Goal: Navigation & Orientation: Find specific page/section

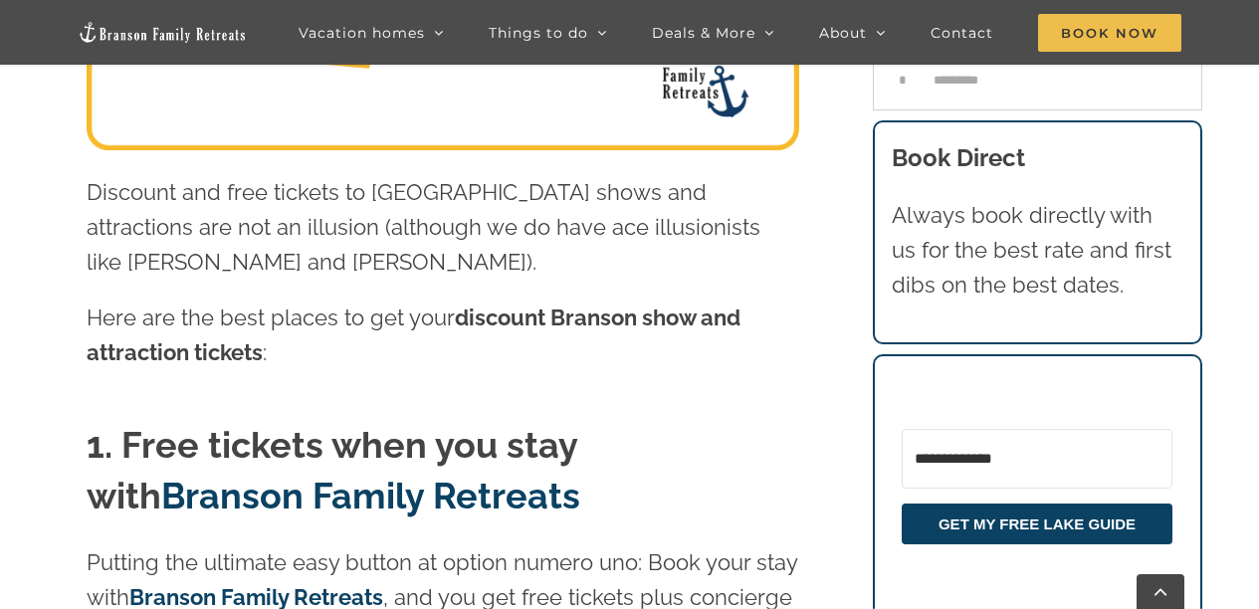
scroll to position [708, 0]
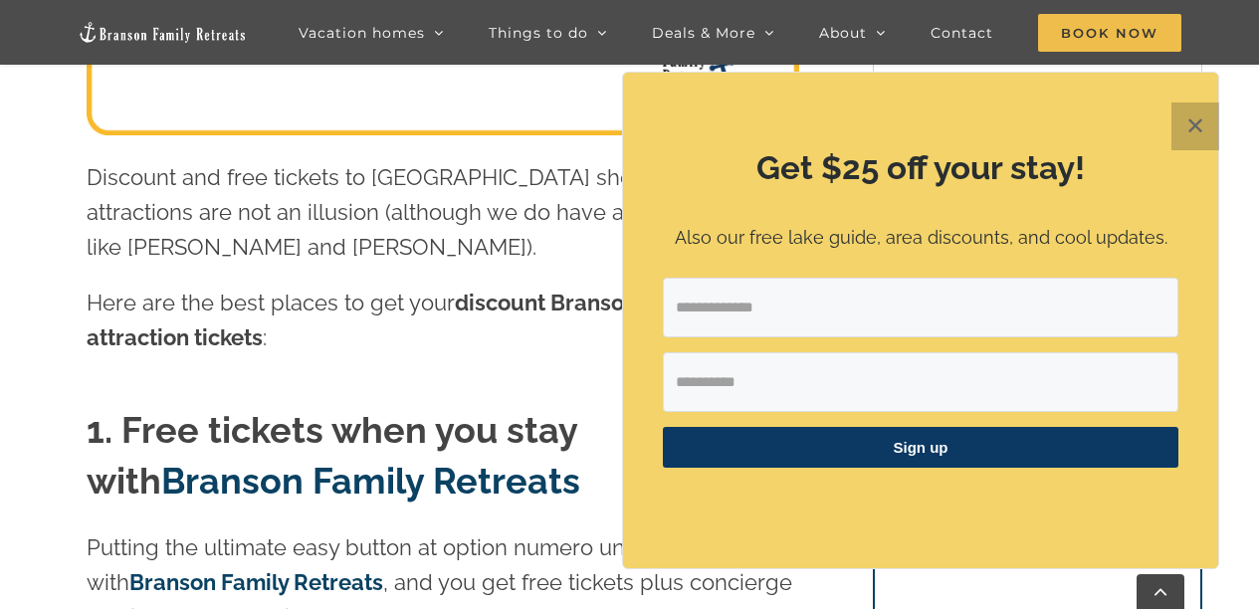
click at [1196, 124] on button "✕" at bounding box center [1195, 126] width 48 height 48
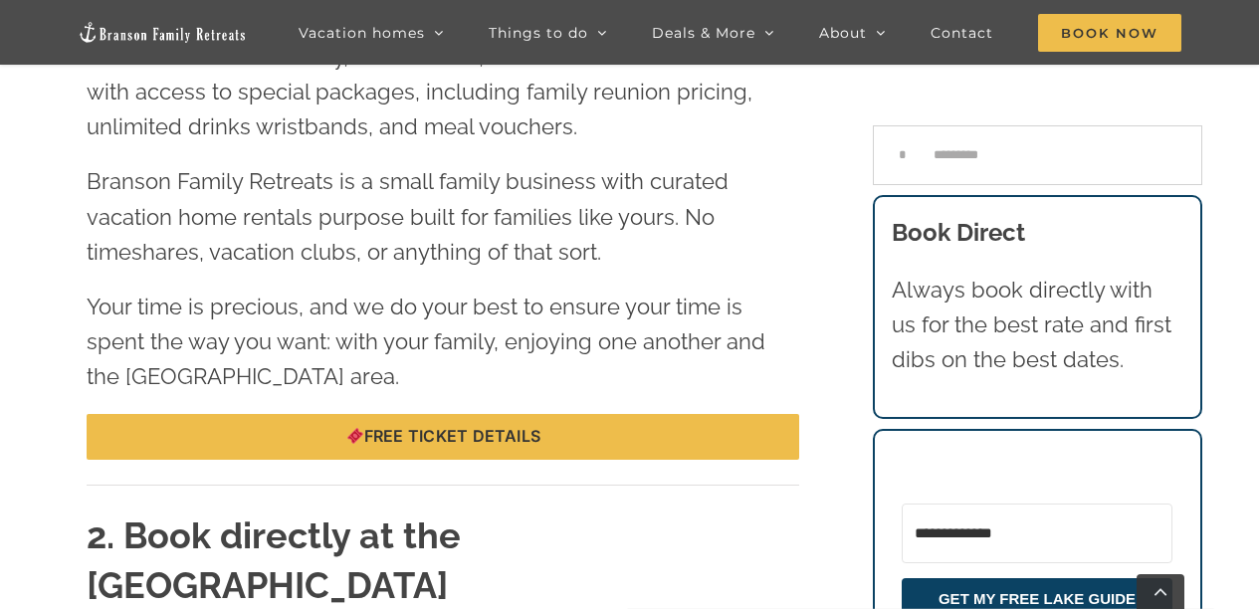
scroll to position [319, 0]
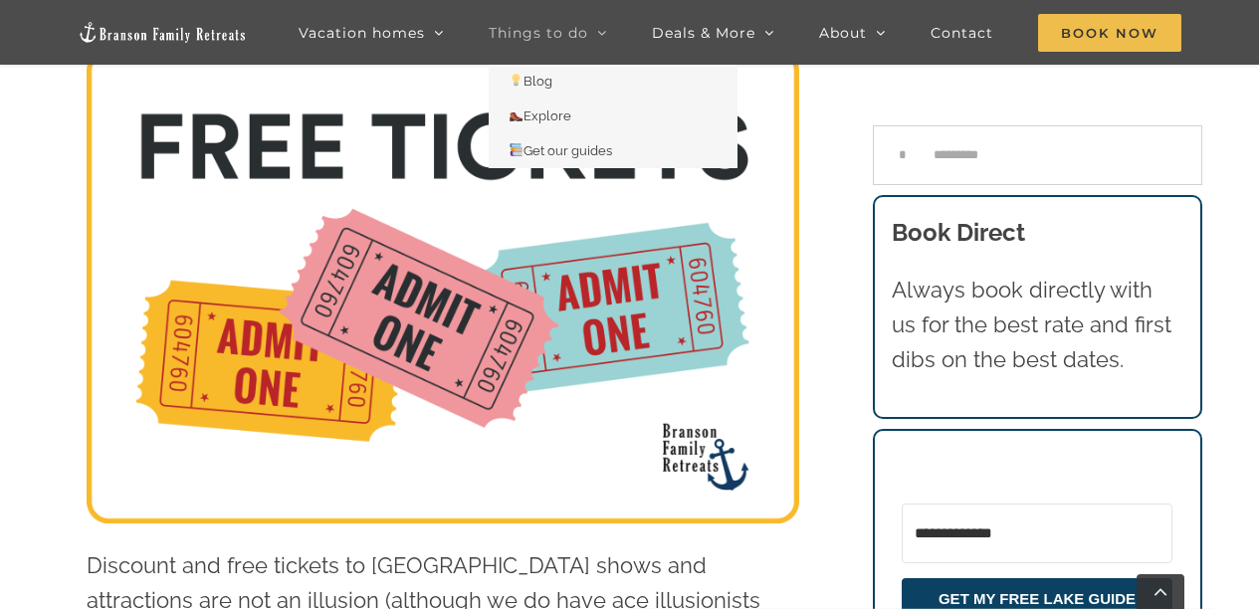
click at [557, 27] on span "Things to do" at bounding box center [539, 33] width 100 height 14
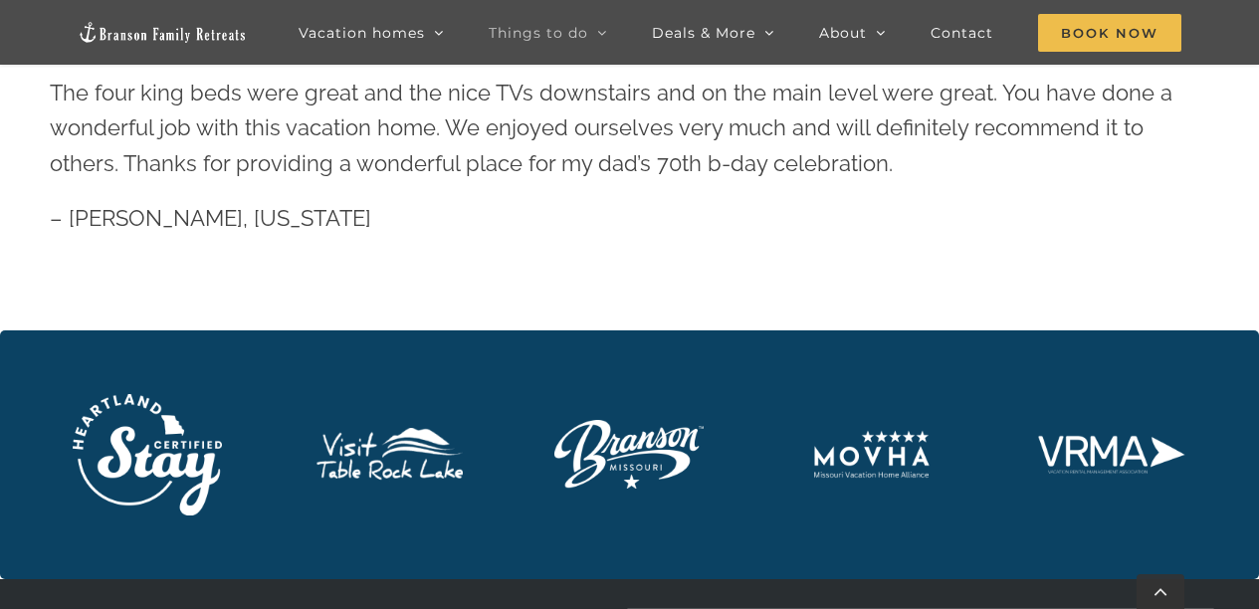
scroll to position [5004, 0]
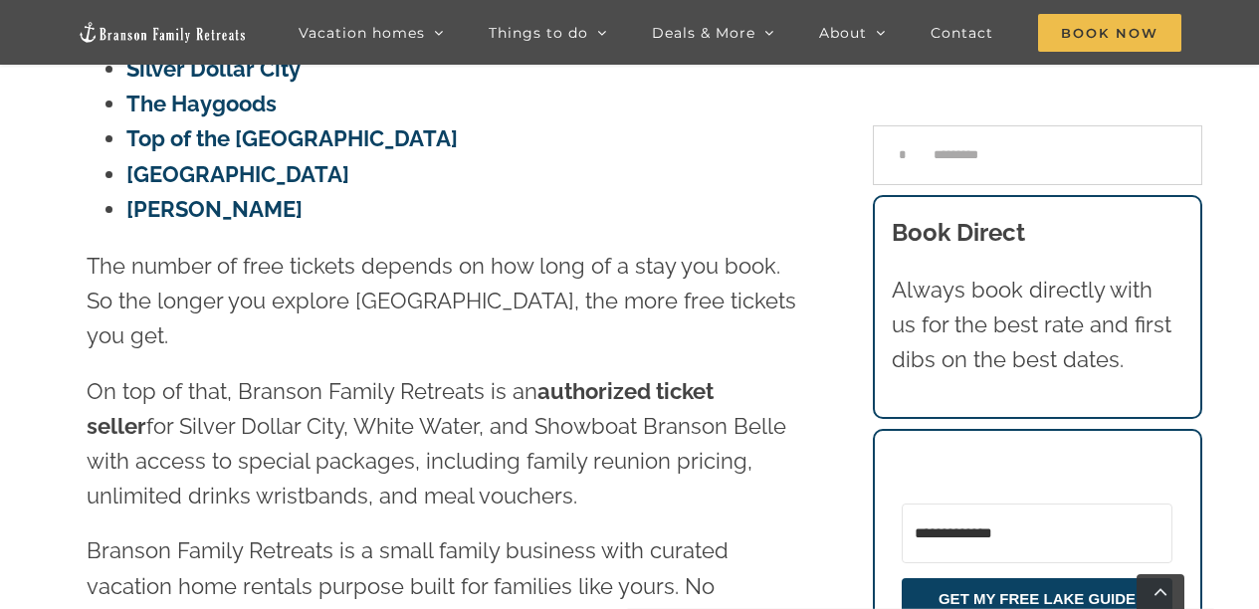
scroll to position [821, 0]
